Goal: Navigation & Orientation: Find specific page/section

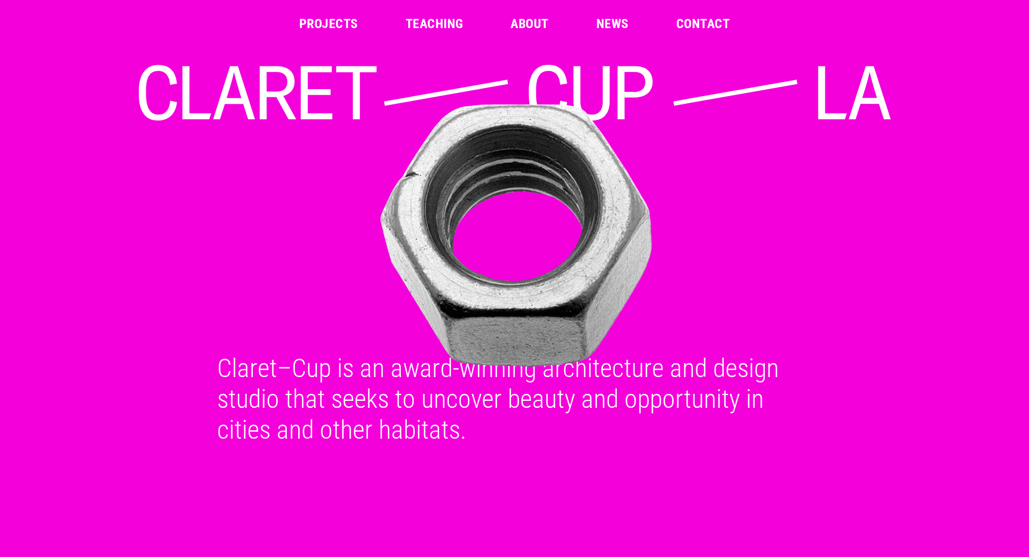
click at [342, 21] on link "Projects" at bounding box center [328, 23] width 59 height 13
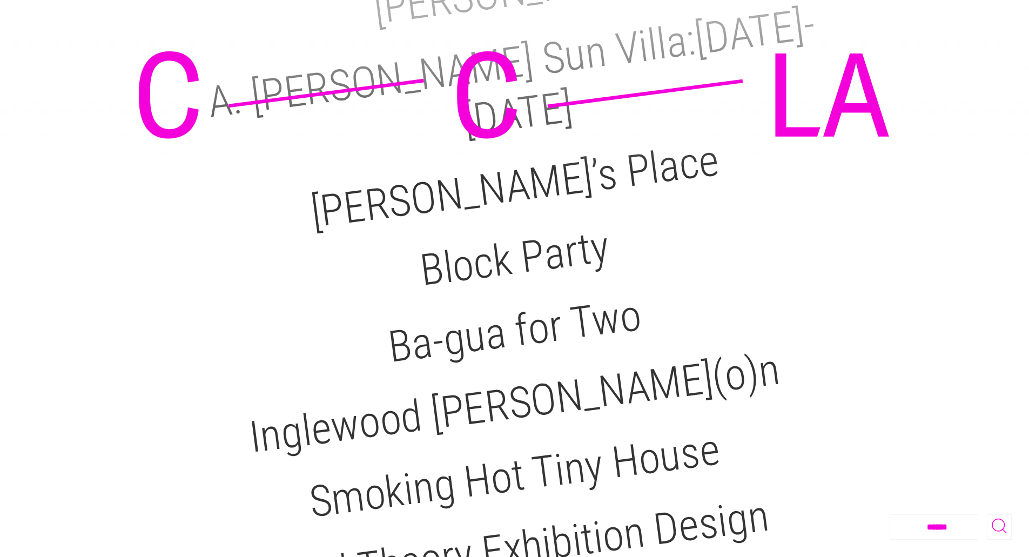
scroll to position [270, 0]
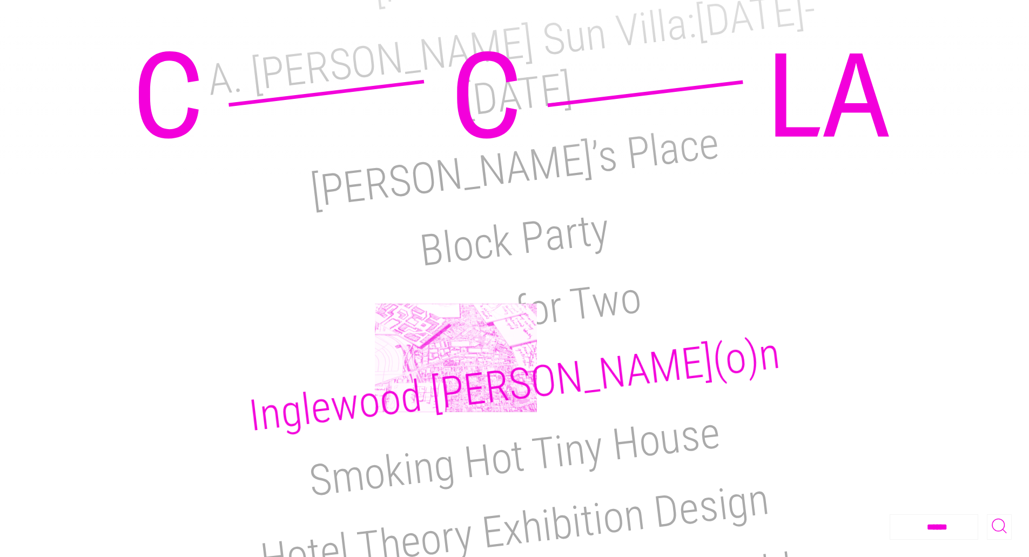
click at [456, 357] on h2 "Inglewood [PERSON_NAME](o)n" at bounding box center [514, 383] width 536 height 113
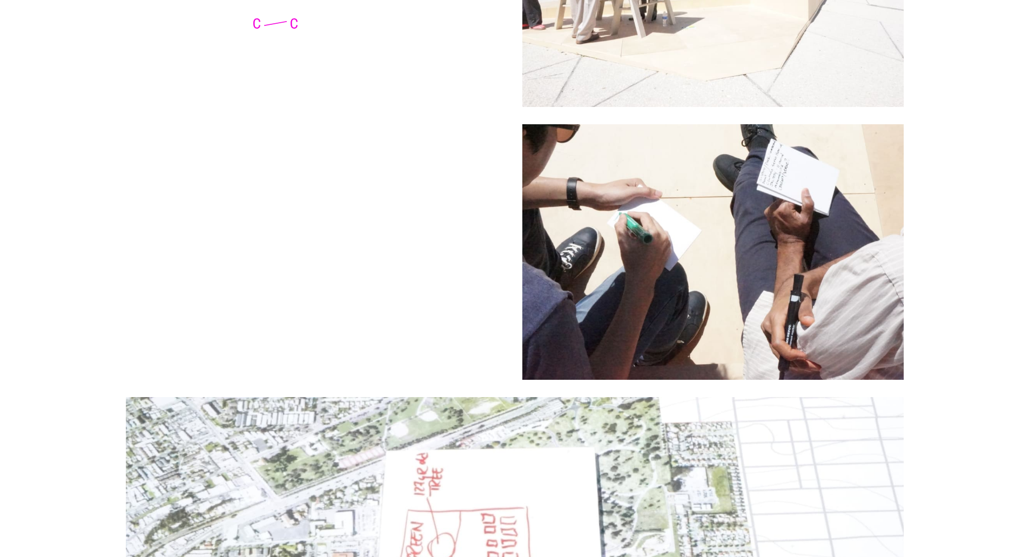
scroll to position [1026, 0]
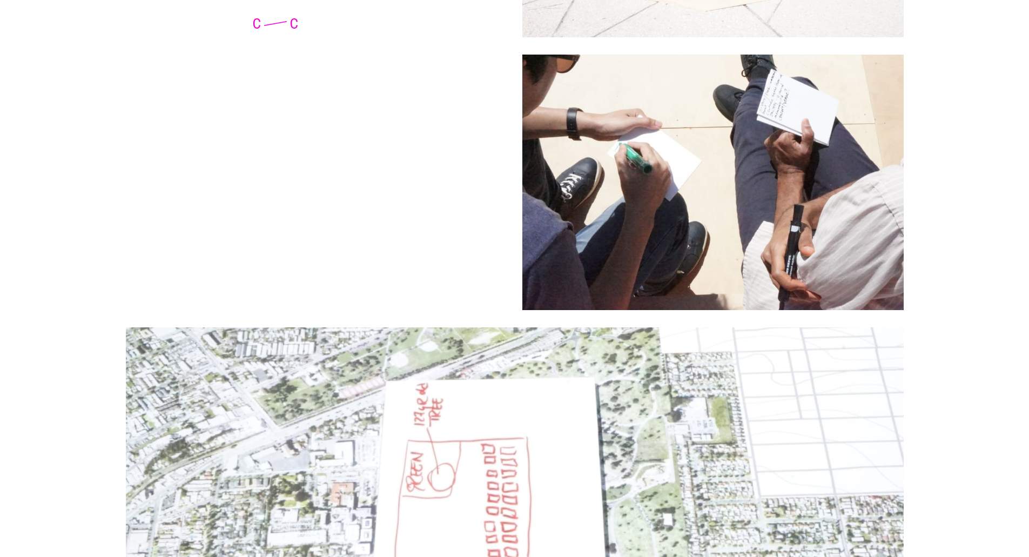
click at [294, 23] on icon at bounding box center [275, 23] width 44 height 10
